Goal: Find specific page/section: Find specific page/section

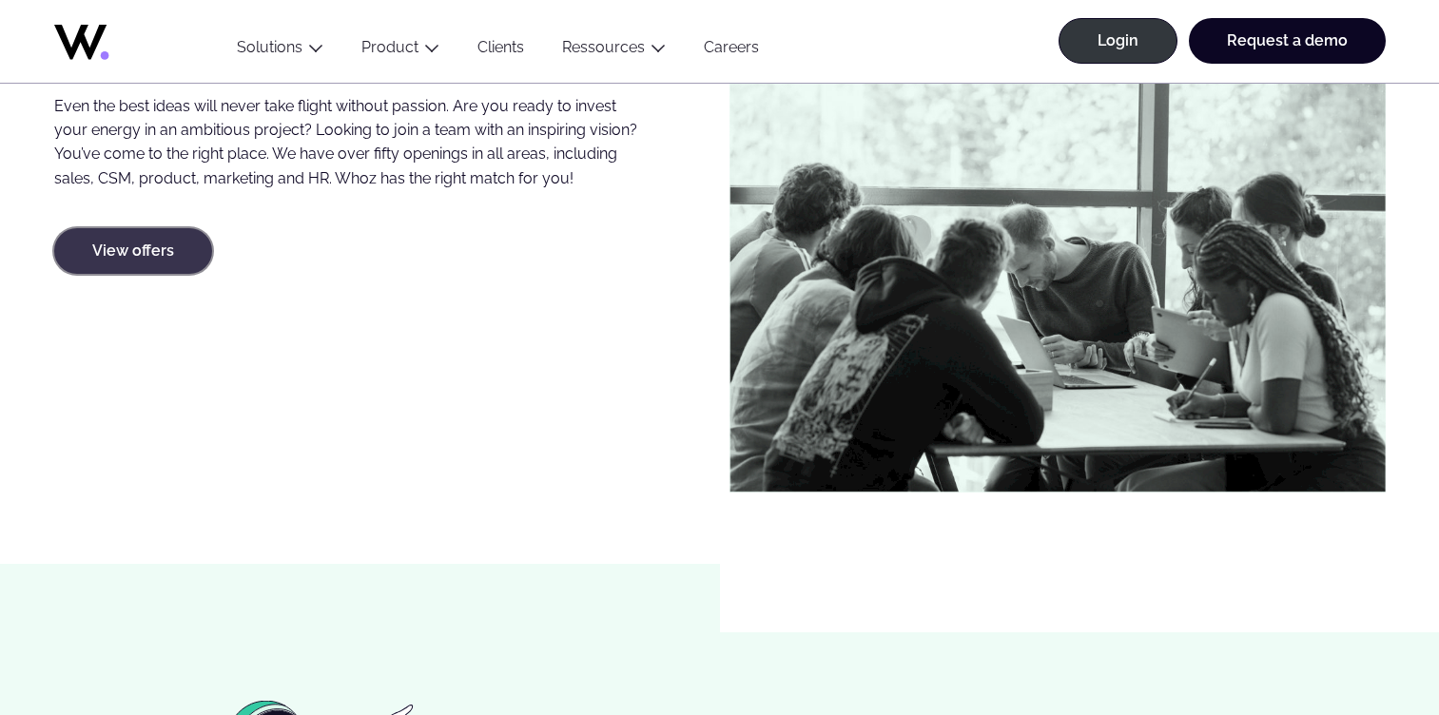
click at [152, 261] on link "View offers" at bounding box center [133, 251] width 158 height 46
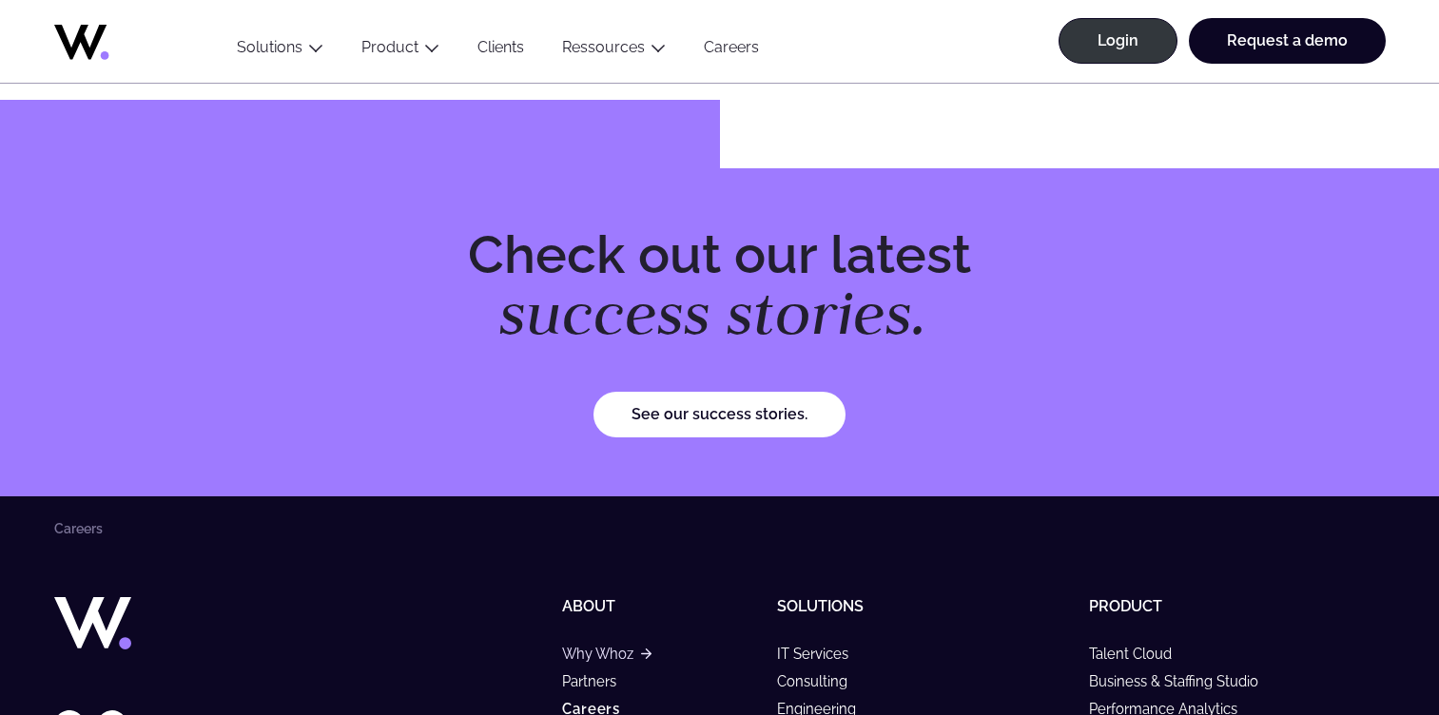
scroll to position [7670, 0]
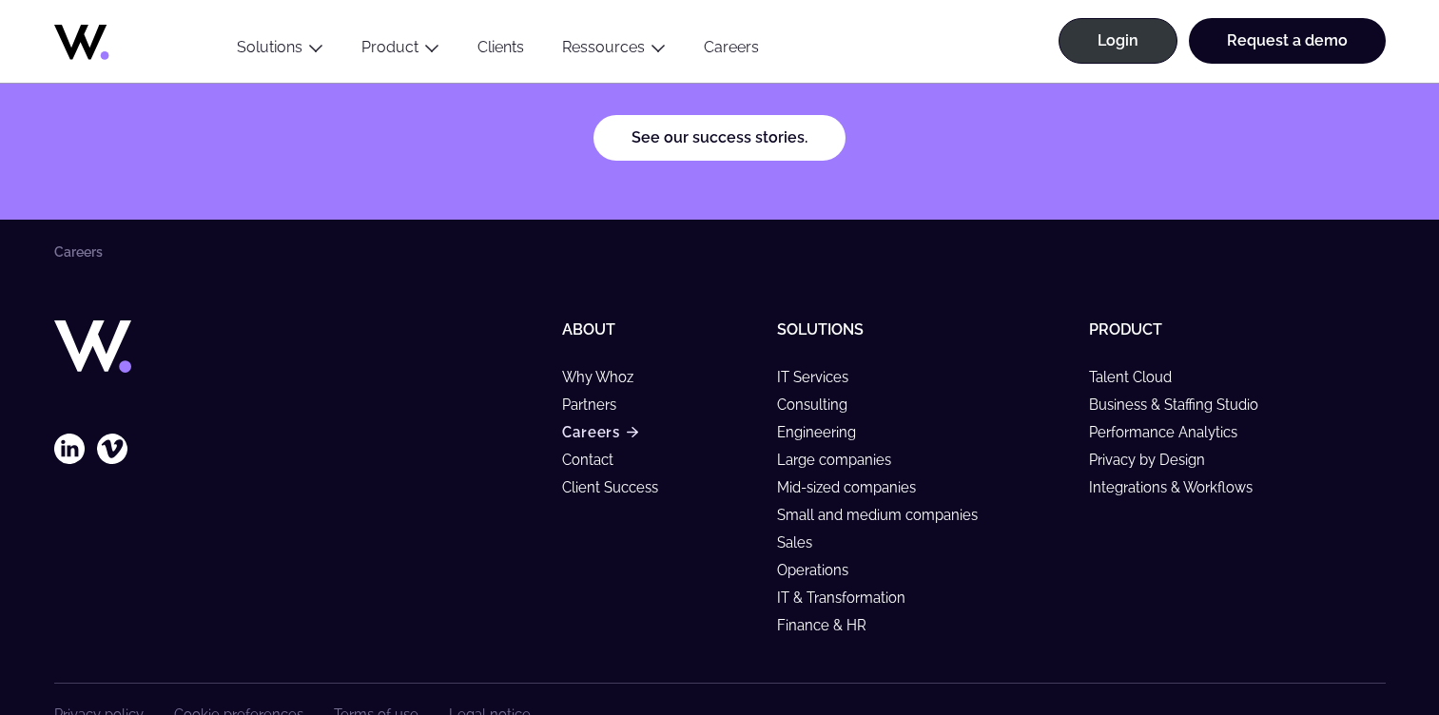
click at [596, 424] on link "Careers" at bounding box center [599, 432] width 75 height 16
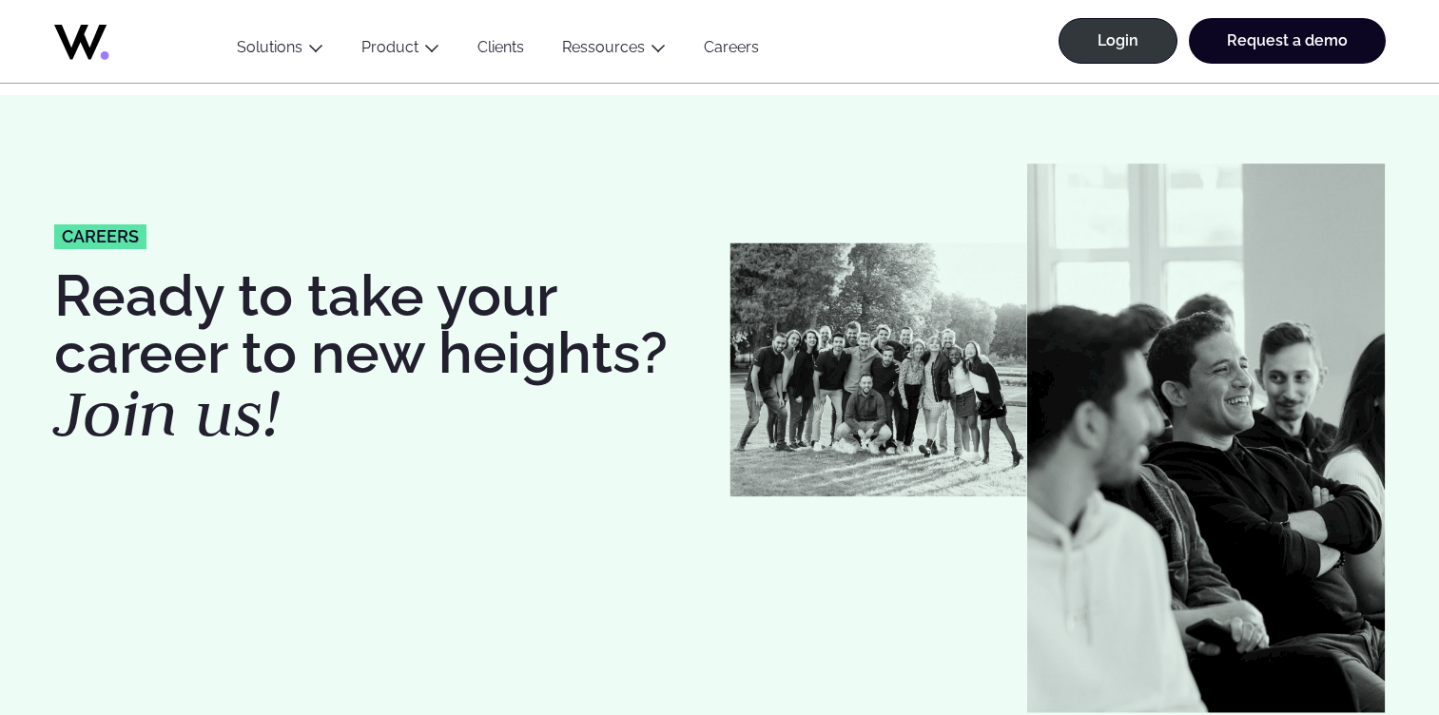
scroll to position [571, 0]
